Goal: Information Seeking & Learning: Understand process/instructions

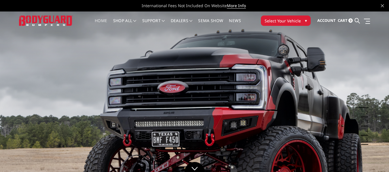
click at [294, 20] on span "Select Your Vehicle" at bounding box center [282, 21] width 36 height 6
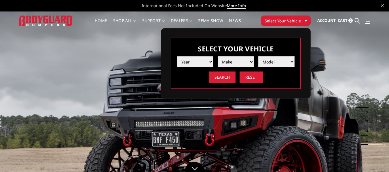
click at [190, 58] on select "Year 2025 2024 2023 2022 2021 2020 2019 2018 2017 2016 2015 2014 2013 2012 2011…" at bounding box center [195, 61] width 36 height 11
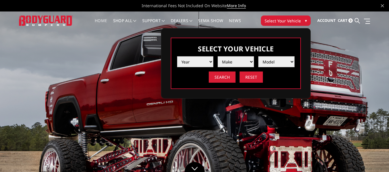
select select "yr_2025"
click at [177, 56] on select "Year 2025 2024 2023 2022 2021 2020 2019 2018 2017 2016 2015 2014 2013 2012 2011…" at bounding box center [195, 61] width 36 height 11
click at [228, 58] on select "Make Chevrolet Ford GMC Ram Toyota" at bounding box center [235, 61] width 36 height 11
select select "mk_ford"
click at [217, 56] on select "Make Chevrolet Ford GMC Ram Toyota" at bounding box center [235, 61] width 36 height 11
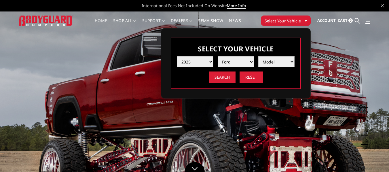
click at [271, 59] on select "Model F150 F150 Raptor F250 / F350 F450 F550" at bounding box center [276, 61] width 36 height 11
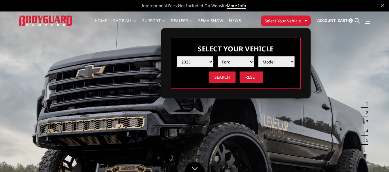
select select "md_f450"
click at [258, 56] on select "Model F150 F150 Raptor F250 / F350 F450 F550" at bounding box center [276, 61] width 36 height 11
click at [229, 76] on input "Search" at bounding box center [222, 77] width 27 height 11
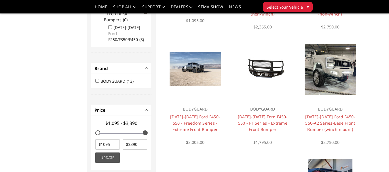
scroll to position [155, 0]
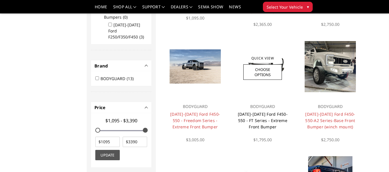
click at [267, 120] on link "[DATE]-[DATE] Ford F450-550 - FT Series - Extreme Front Bumper" at bounding box center [263, 121] width 50 height 18
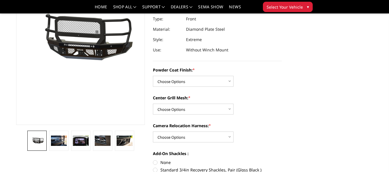
scroll to position [86, 0]
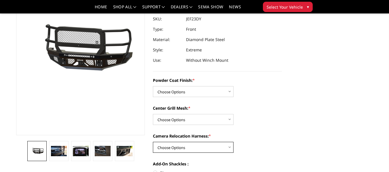
click at [171, 145] on select "Choose Options WITH Camera Relocation Harness WITHOUT Camera Relocation Harness" at bounding box center [193, 147] width 81 height 11
select select "3275"
click at [153, 142] on select "Choose Options WITH Camera Relocation Harness WITHOUT Camera Relocation Harness" at bounding box center [193, 147] width 81 height 11
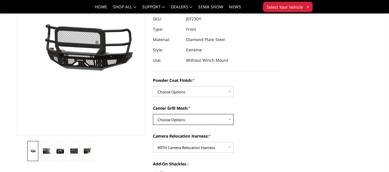
click at [180, 120] on select "Choose Options WITH Expanded Metal in Center Grill WITHOUT Expanded Metal in Ce…" at bounding box center [193, 119] width 81 height 11
click at [153, 114] on select "Choose Options WITH Expanded Metal in Center Grill WITHOUT Expanded Metal in Ce…" at bounding box center [193, 119] width 81 height 11
click at [204, 119] on select "Choose Options WITH Expanded Metal in Center Grill WITHOUT Expanded Metal in Ce…" at bounding box center [193, 119] width 81 height 11
select select "3273"
click at [153, 114] on select "Choose Options WITH Expanded Metal in Center Grill WITHOUT Expanded Metal in Ce…" at bounding box center [193, 119] width 81 height 11
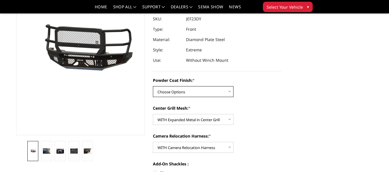
click at [190, 90] on select "Choose Options Bare Metal Gloss Black Powder Coat Textured Black Powder Coat" at bounding box center [193, 91] width 81 height 11
select select "3271"
click at [153, 86] on select "Choose Options Bare Metal Gloss Black Powder Coat Textured Black Powder Coat" at bounding box center [193, 91] width 81 height 11
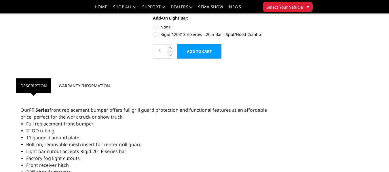
scroll to position [288, 0]
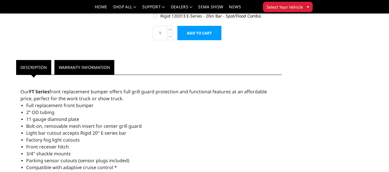
click at [93, 68] on link "Warranty Information" at bounding box center [84, 67] width 60 height 15
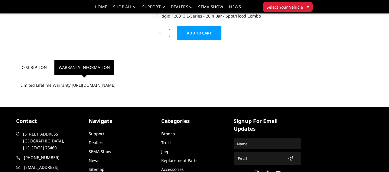
scroll to position [316, 0]
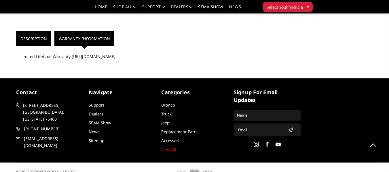
click at [36, 42] on link "Description" at bounding box center [33, 38] width 35 height 15
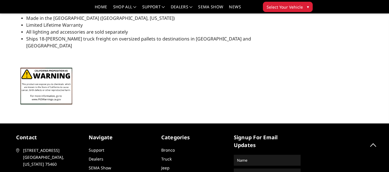
scroll to position [599, 0]
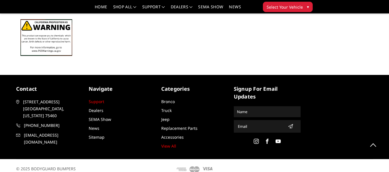
click at [100, 99] on link "Support" at bounding box center [97, 101] width 16 height 5
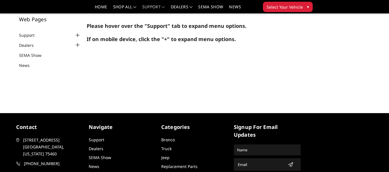
scroll to position [81, 0]
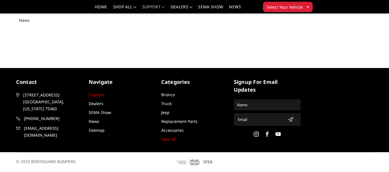
click at [97, 94] on link "Support" at bounding box center [97, 94] width 16 height 5
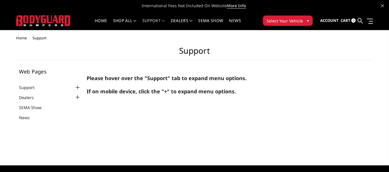
click at [78, 87] on div at bounding box center [77, 87] width 7 height 7
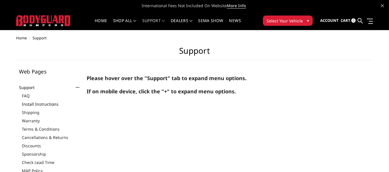
click at [46, 103] on link "Install Instructions" at bounding box center [51, 104] width 59 height 6
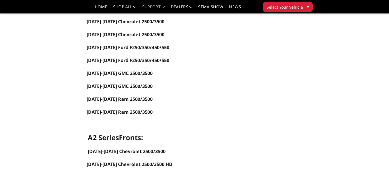
scroll to position [259, 0]
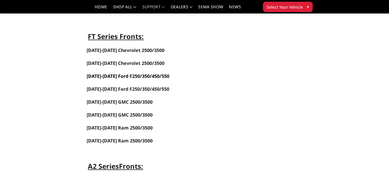
click at [108, 75] on span "[DATE]-[DATE] Ford F250/350/450/550" at bounding box center [128, 76] width 83 height 6
